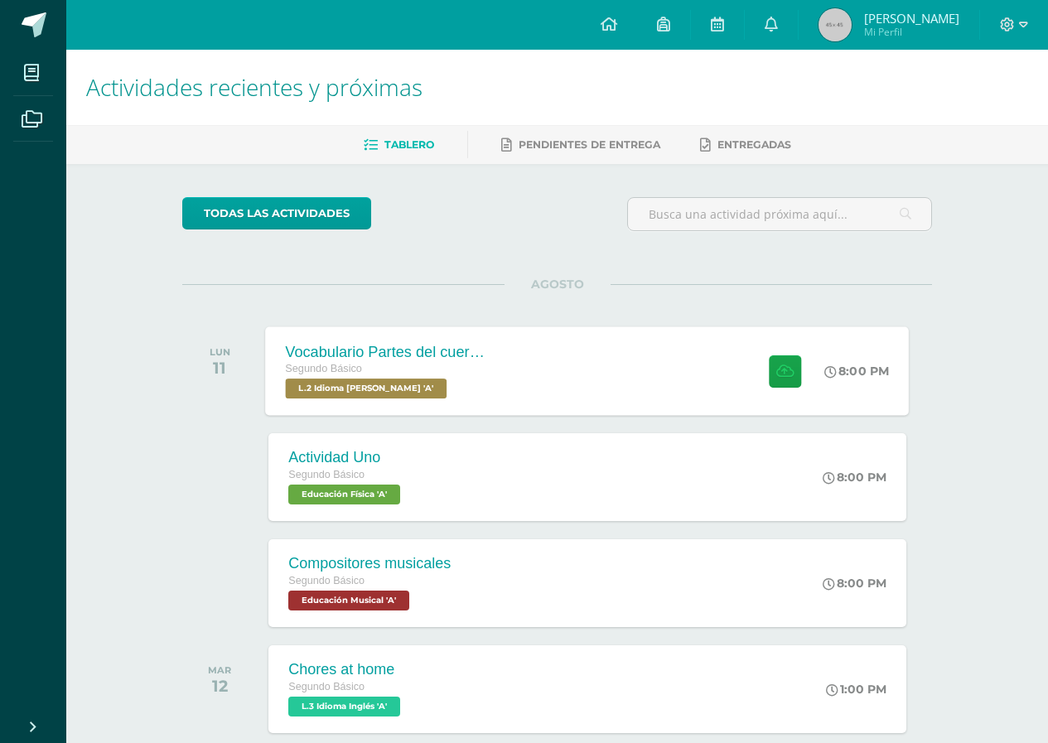
click at [650, 365] on div "Vocabulario Partes del cuerpo Segundo Básico L.2 Idioma [PERSON_NAME] 'A' 8:00 …" at bounding box center [588, 370] width 644 height 89
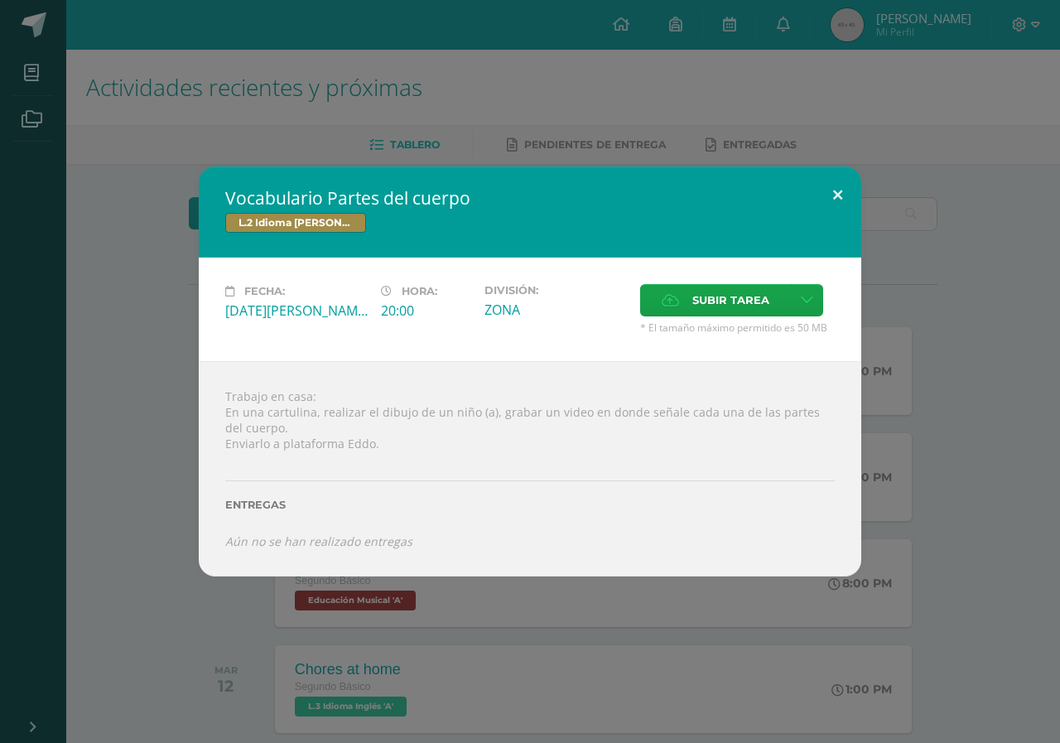
click at [838, 193] on button at bounding box center [837, 195] width 47 height 56
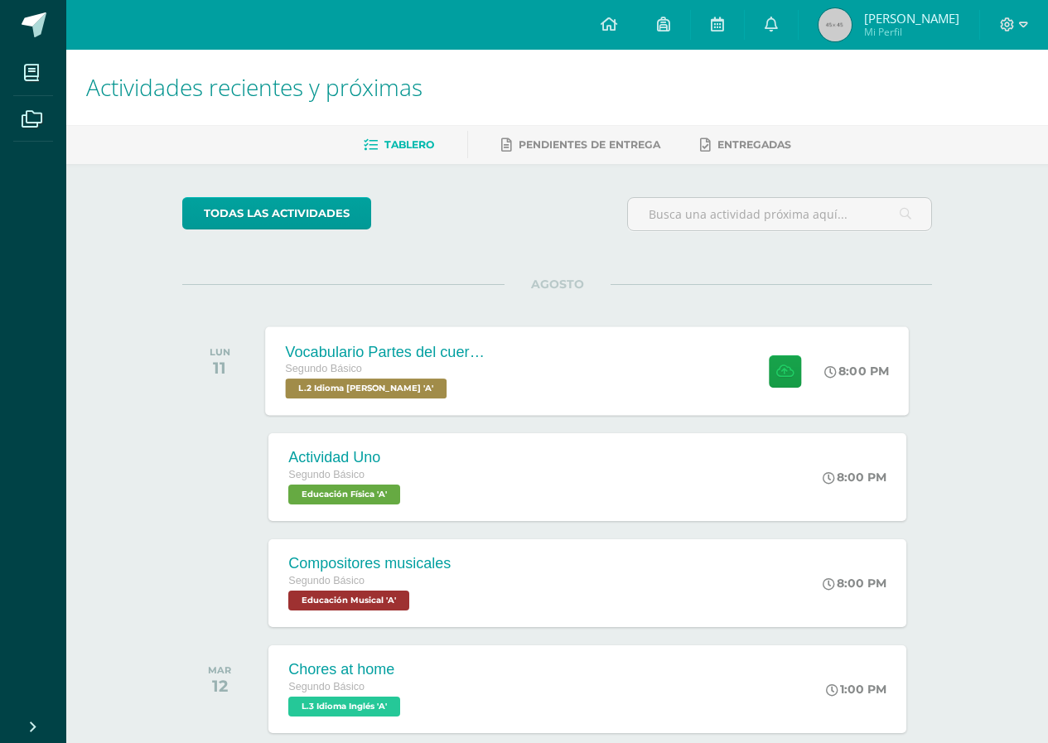
click at [481, 371] on div "Segundo Básico" at bounding box center [386, 369] width 200 height 18
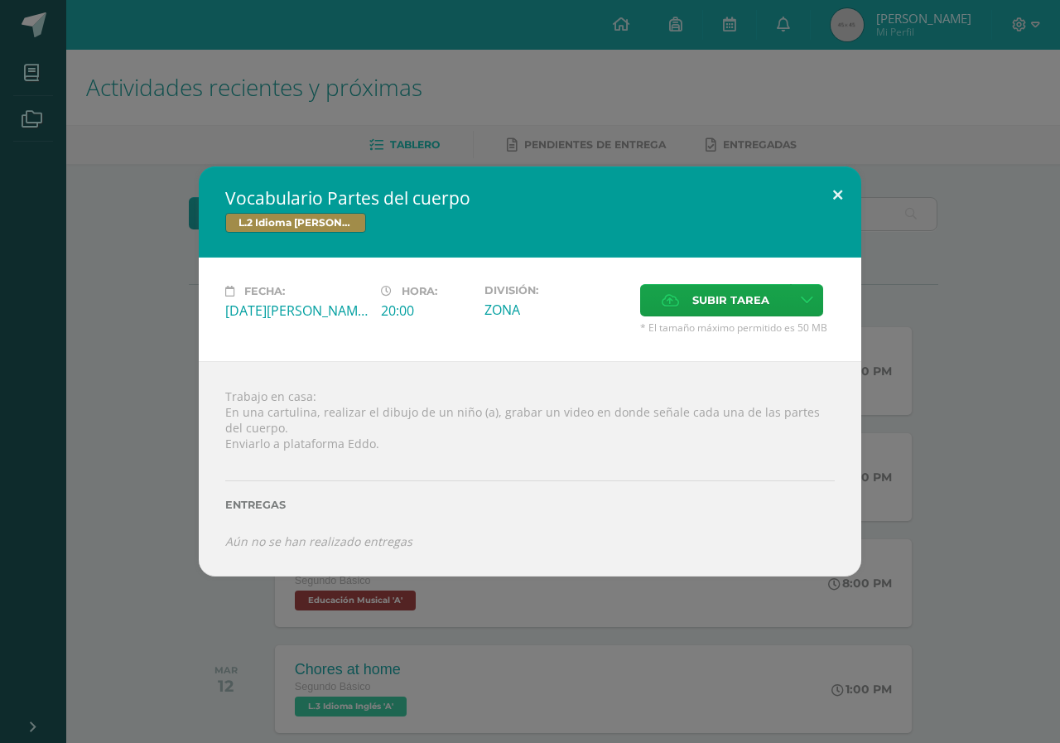
click at [836, 203] on button at bounding box center [837, 195] width 47 height 56
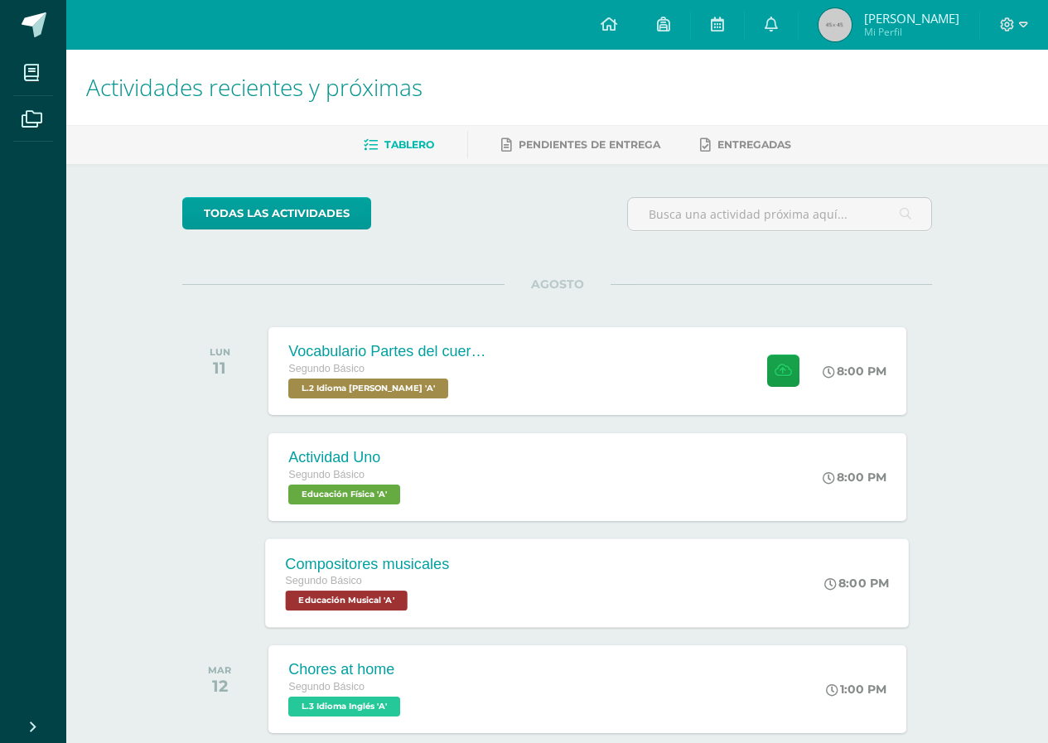
click at [440, 578] on div "Segundo Básico" at bounding box center [368, 581] width 164 height 18
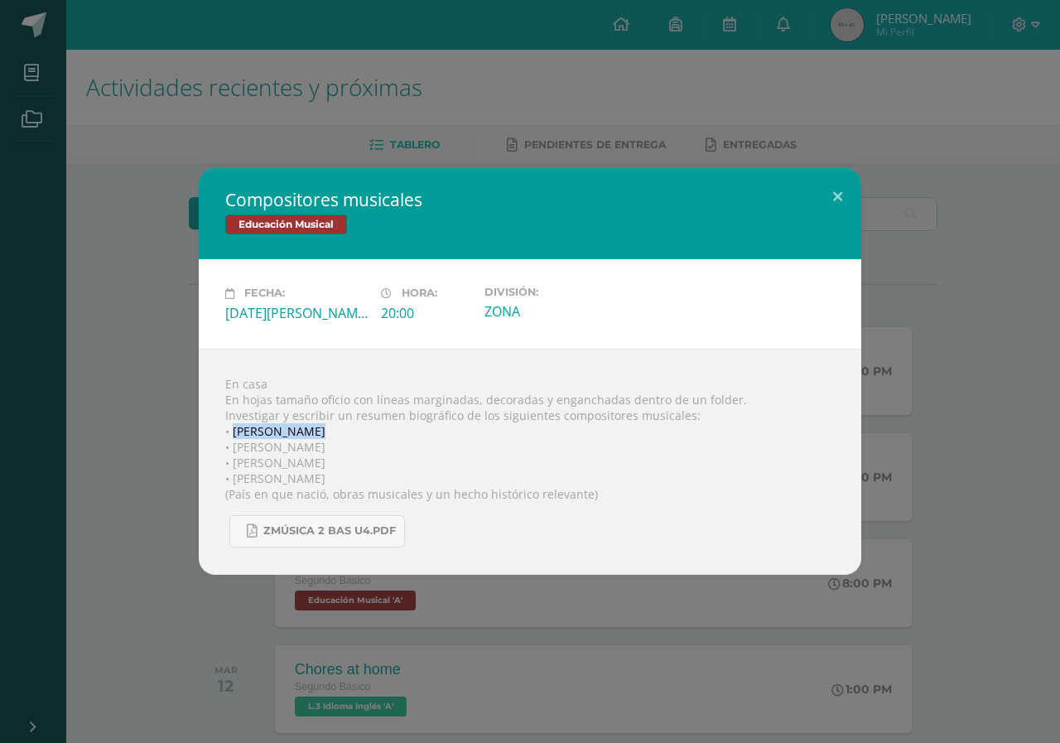
drag, startPoint x: 232, startPoint y: 427, endPoint x: 309, endPoint y: 437, distance: 77.7
click at [309, 437] on div "En casa En hojas tamaño oficio con líneas marginadas, decoradas y enganchadas d…" at bounding box center [530, 462] width 663 height 226
copy div "[PERSON_NAME]"
drag, startPoint x: 233, startPoint y: 449, endPoint x: 346, endPoint y: 449, distance: 113.5
click at [346, 449] on div "En casa En hojas tamaño oficio con líneas marginadas, decoradas y enganchadas d…" at bounding box center [530, 462] width 663 height 226
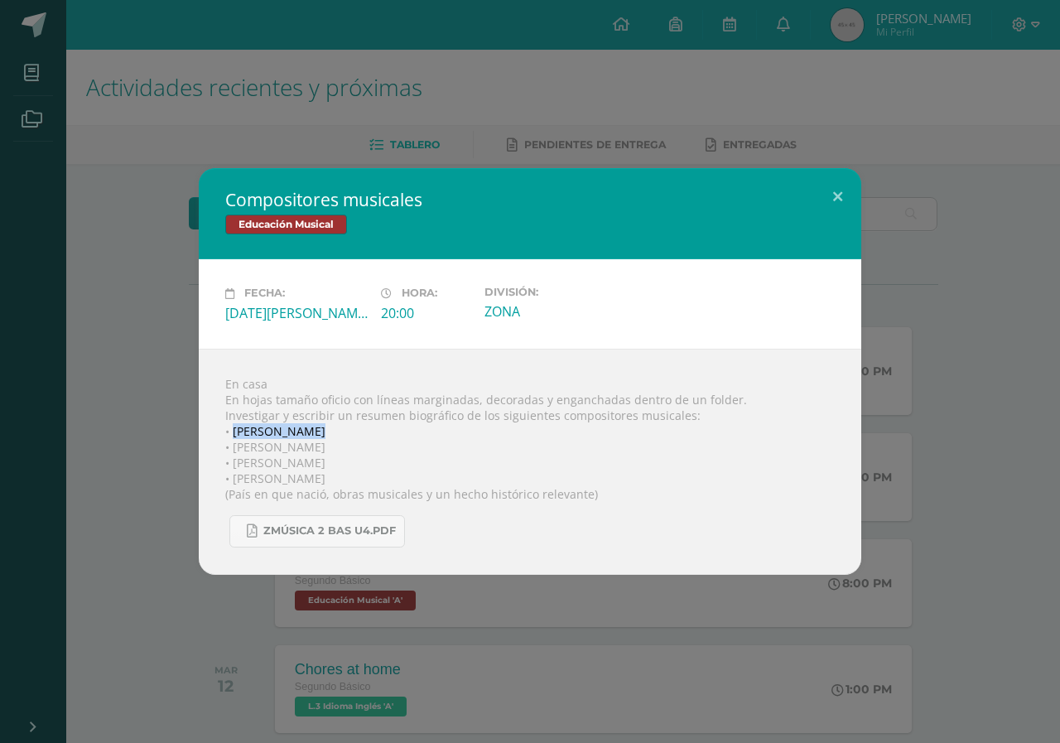
copy div "[PERSON_NAME]"
drag, startPoint x: 233, startPoint y: 462, endPoint x: 336, endPoint y: 456, distance: 103.7
click at [336, 456] on div "En casa En hojas tamaño oficio con líneas marginadas, decoradas y enganchadas d…" at bounding box center [530, 462] width 663 height 226
copy div "[PERSON_NAME]"
drag, startPoint x: 232, startPoint y: 480, endPoint x: 335, endPoint y: 474, distance: 102.9
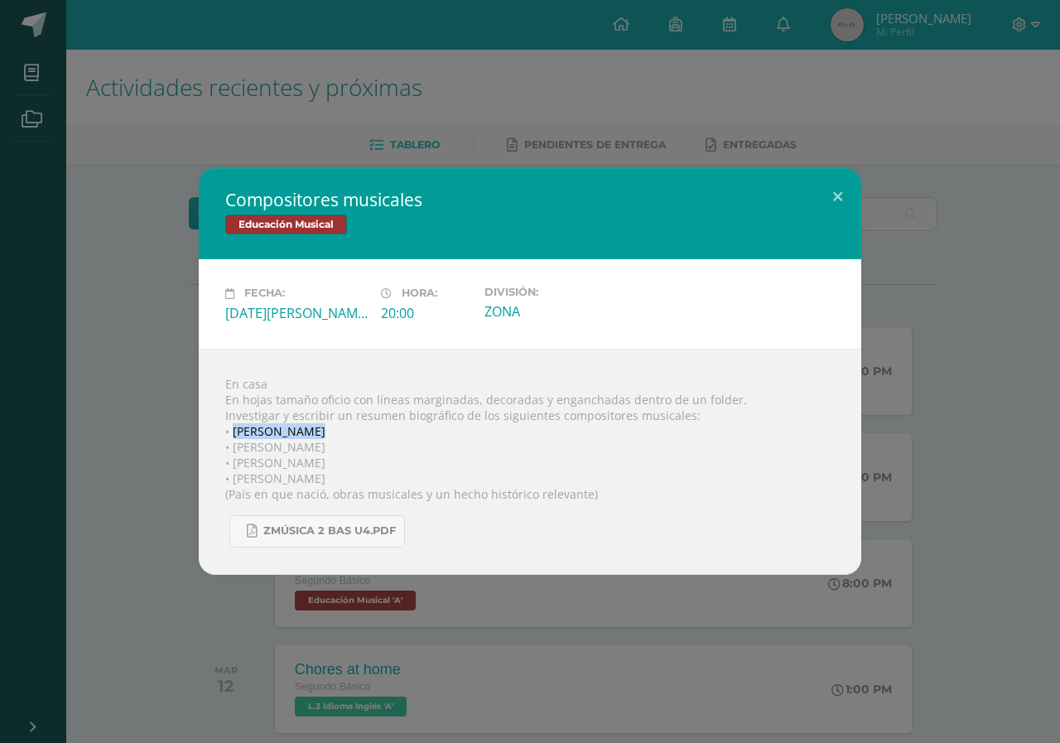
click at [335, 474] on div "En casa En hojas tamaño oficio con líneas marginadas, decoradas y enganchadas d…" at bounding box center [530, 462] width 663 height 226
drag, startPoint x: 313, startPoint y: 469, endPoint x: 294, endPoint y: 472, distance: 19.3
click at [294, 472] on div "En casa En hojas tamaño oficio con líneas marginadas, decoradas y enganchadas d…" at bounding box center [530, 462] width 663 height 226
click at [295, 476] on div "En casa En hojas tamaño oficio con líneas marginadas, decoradas y enganchadas d…" at bounding box center [530, 462] width 663 height 226
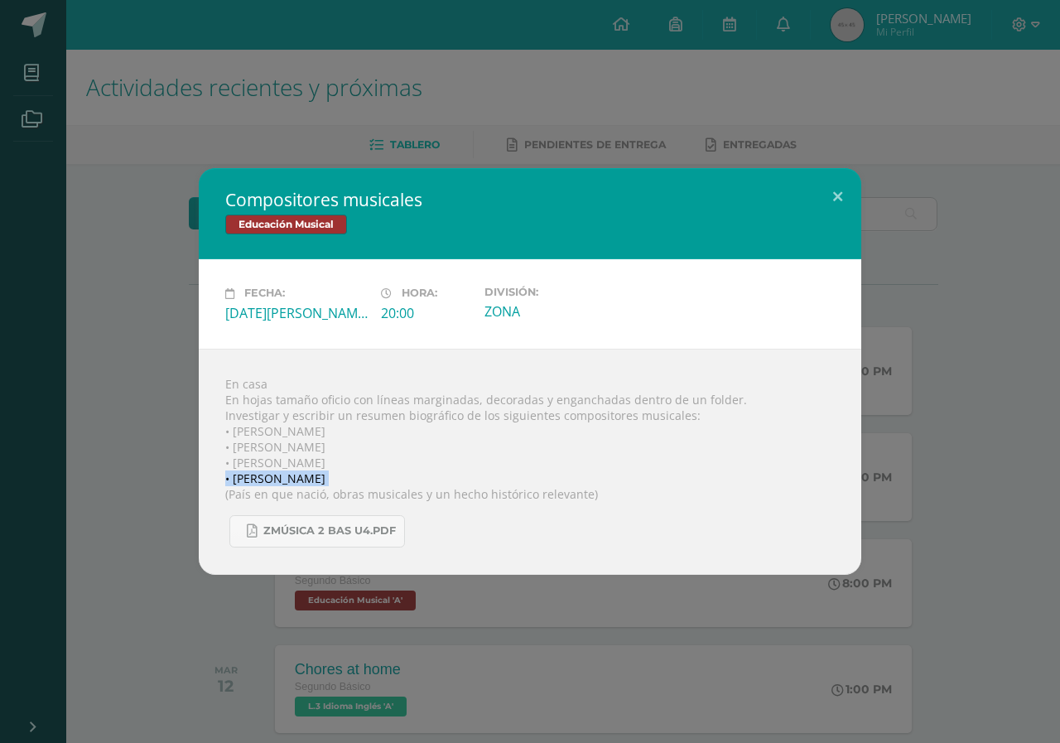
click at [295, 476] on div "En casa En hojas tamaño oficio con líneas marginadas, decoradas y enganchadas d…" at bounding box center [530, 462] width 663 height 226
copy div "• [PERSON_NAME]"
